Goal: Find specific page/section: Find specific page/section

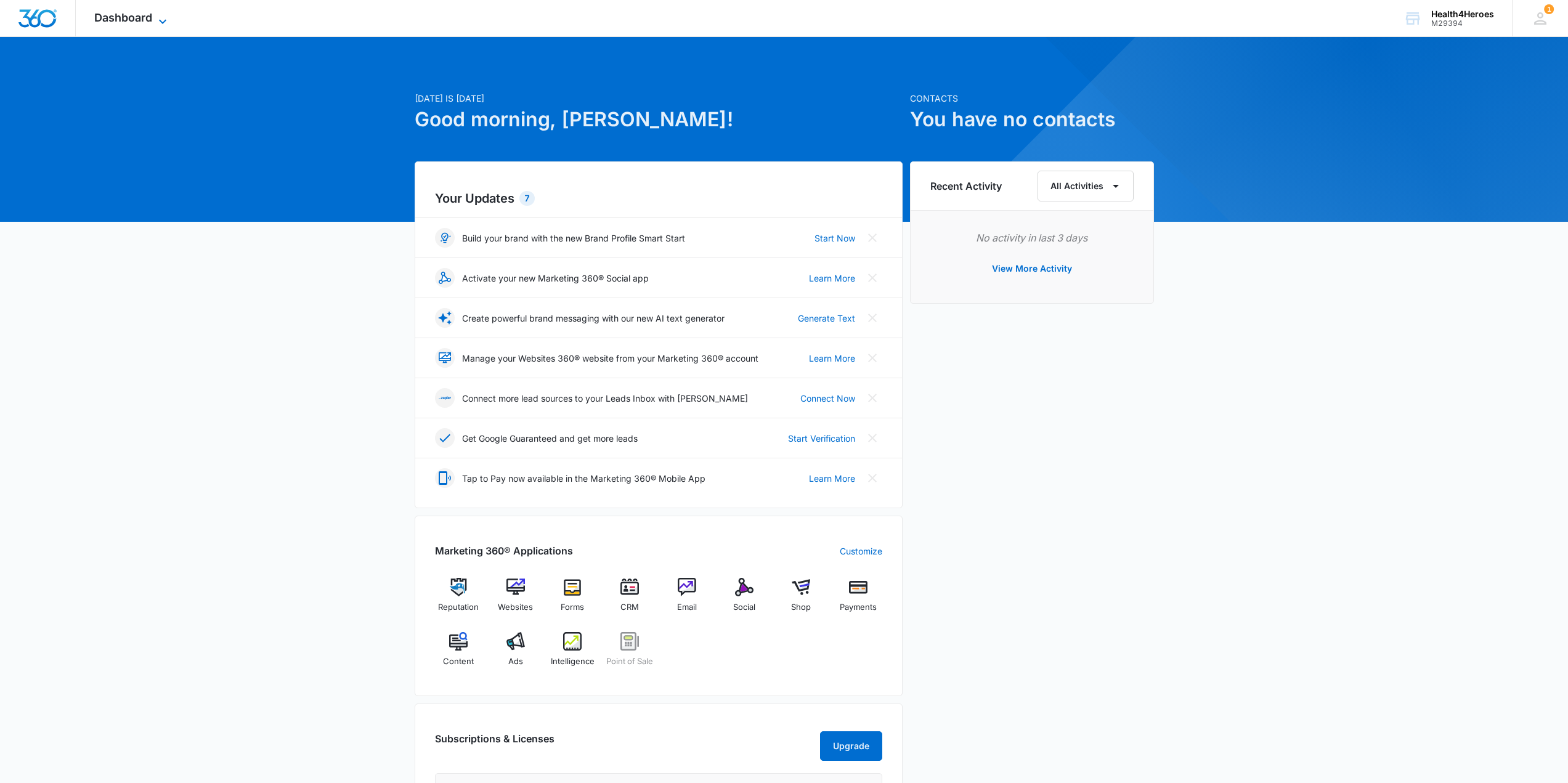
click at [151, 16] on span "Dashboard" at bounding box center [123, 17] width 58 height 13
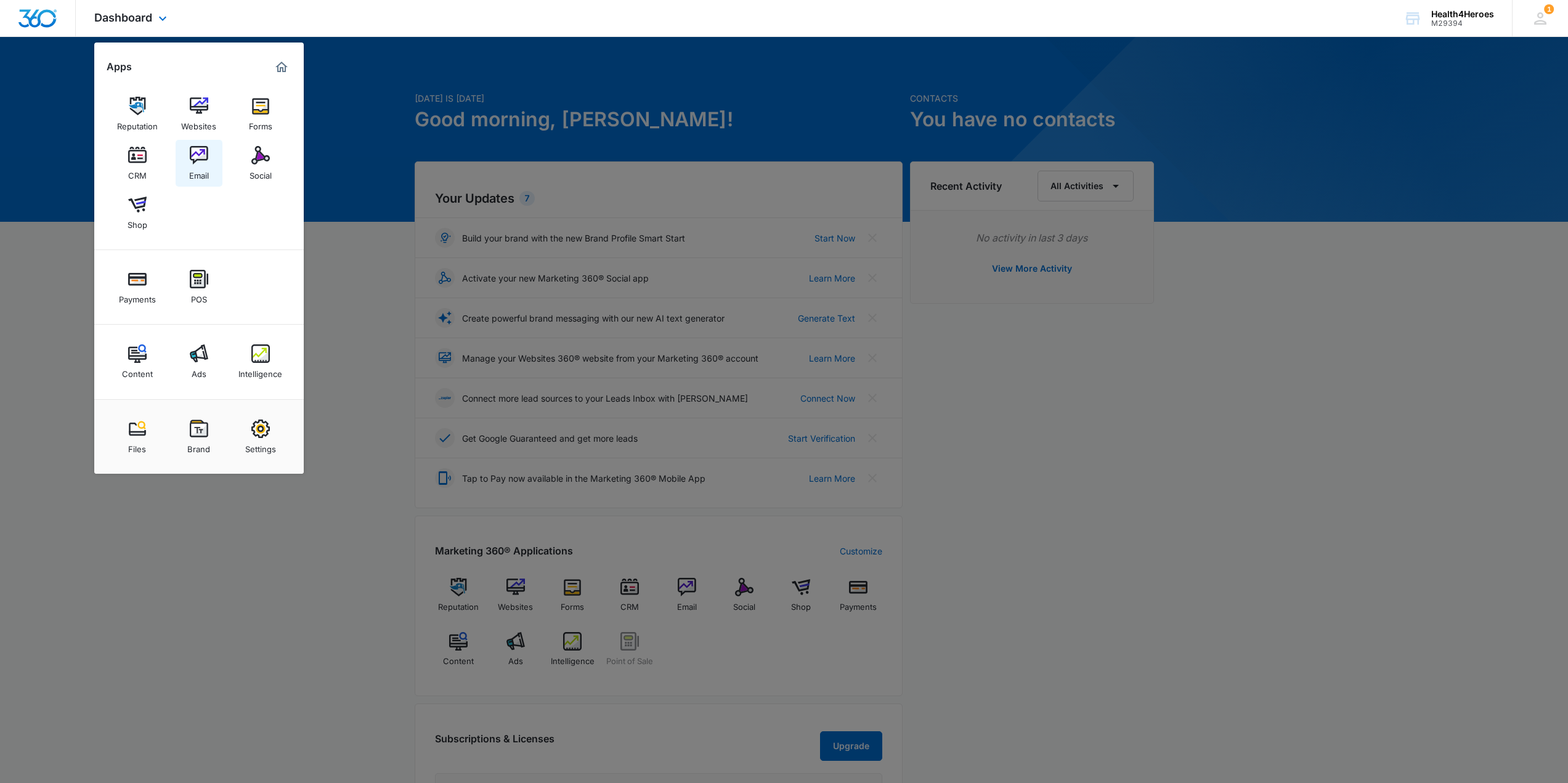
click at [192, 151] on img at bounding box center [199, 155] width 19 height 19
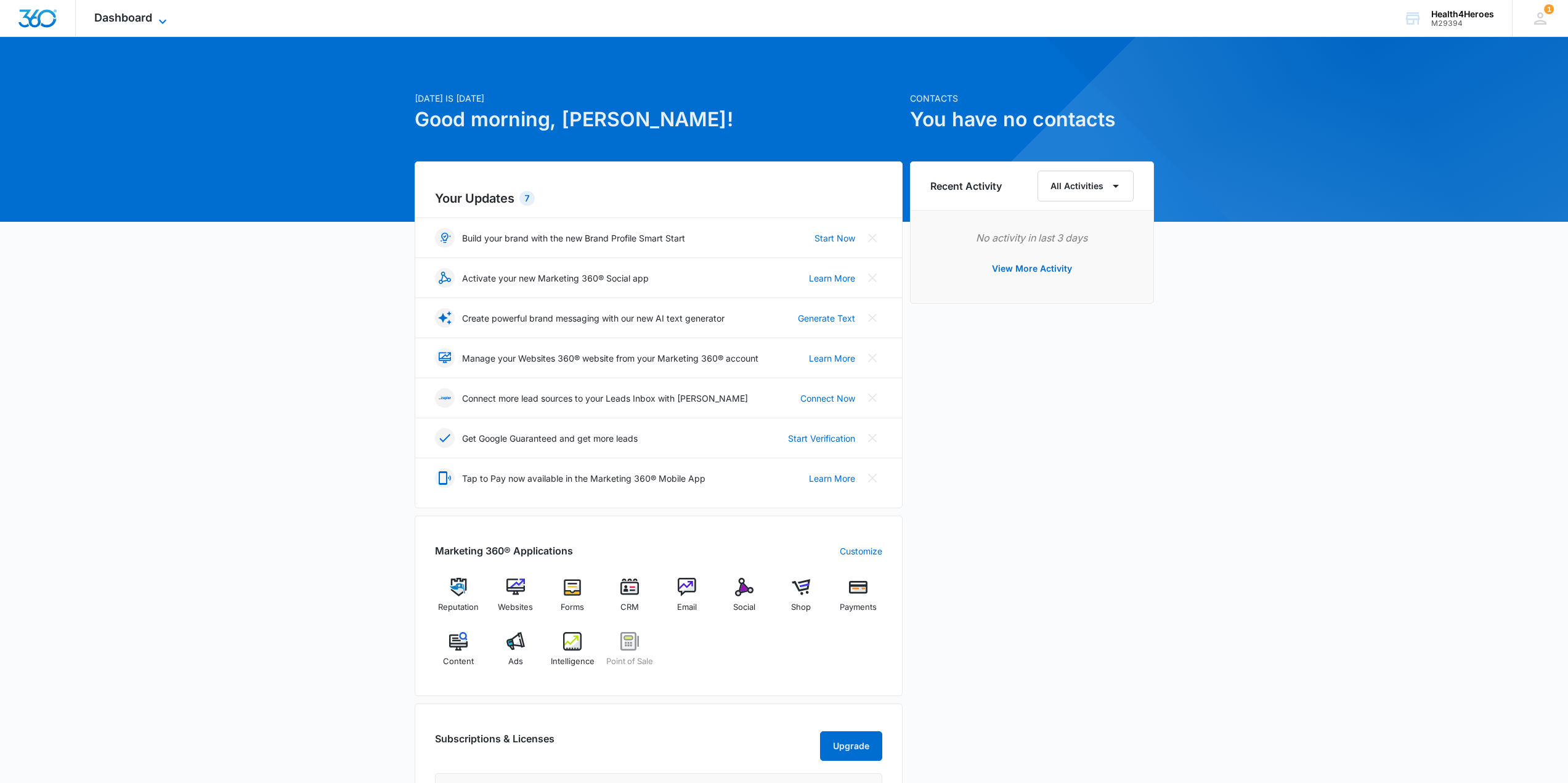
click at [135, 22] on span "Dashboard" at bounding box center [123, 17] width 58 height 13
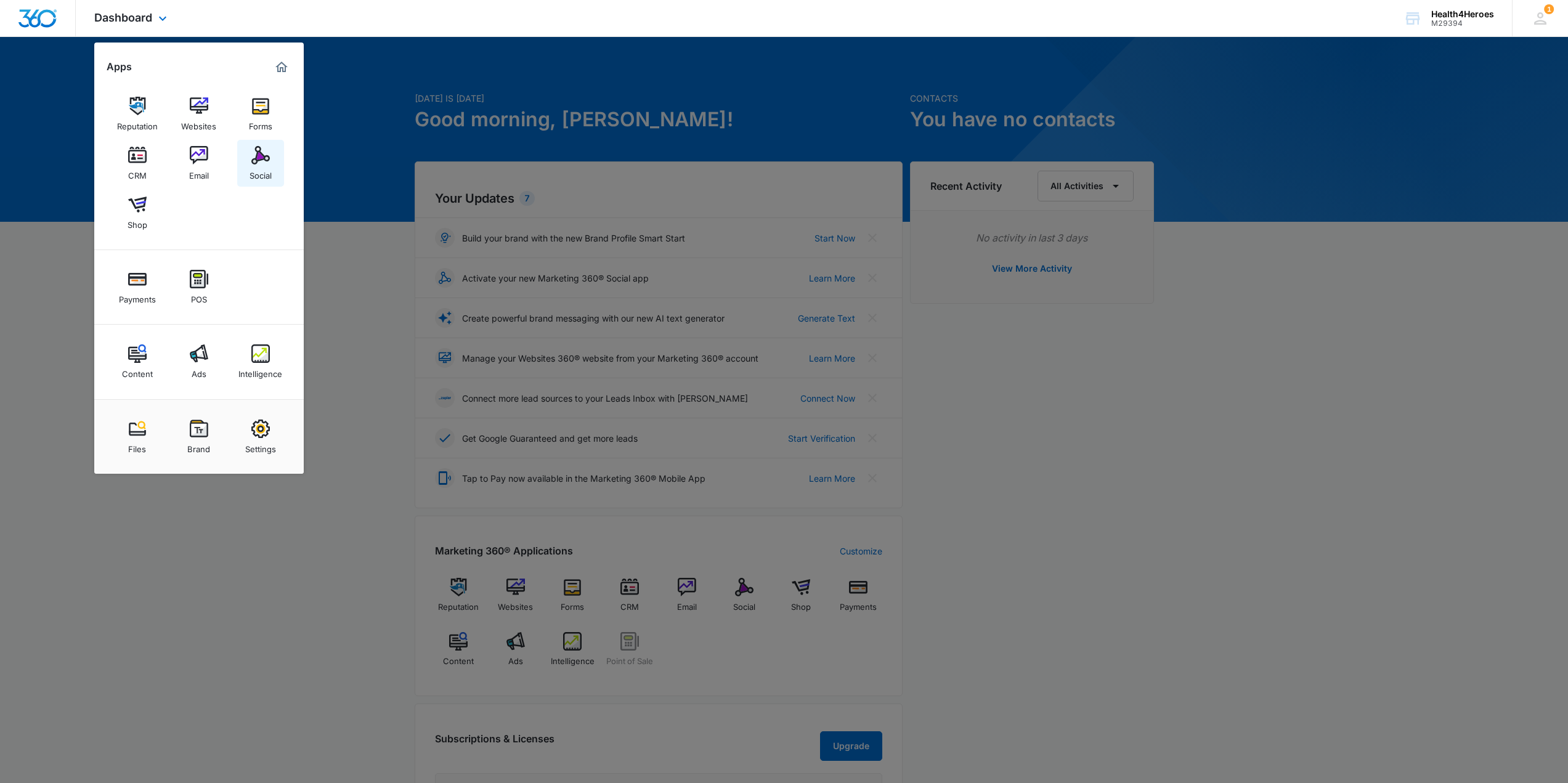
click at [263, 166] on div "Social" at bounding box center [261, 172] width 22 height 16
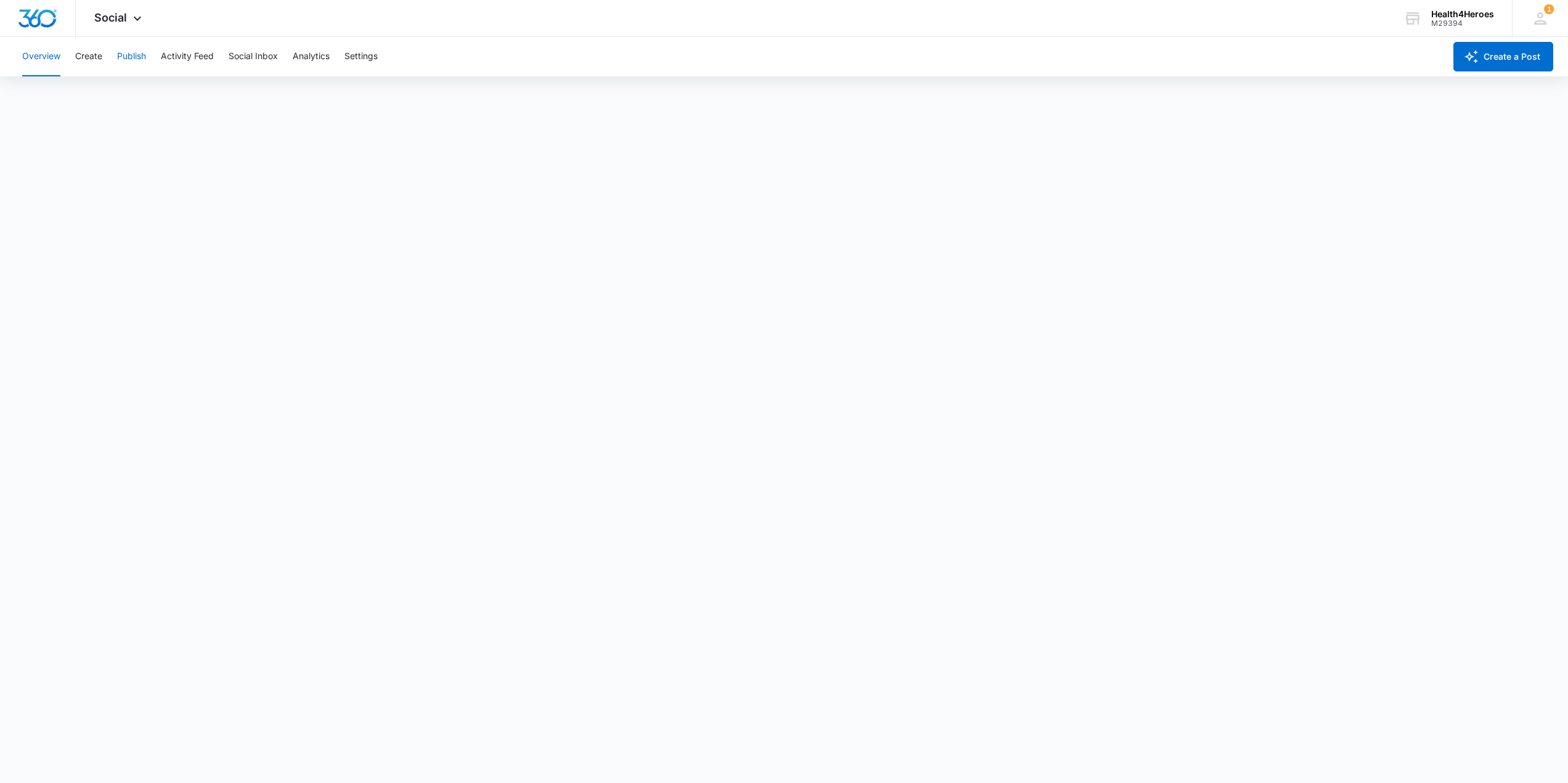
click at [135, 60] on button "Publish" at bounding box center [131, 56] width 29 height 39
